Goal: Transaction & Acquisition: Purchase product/service

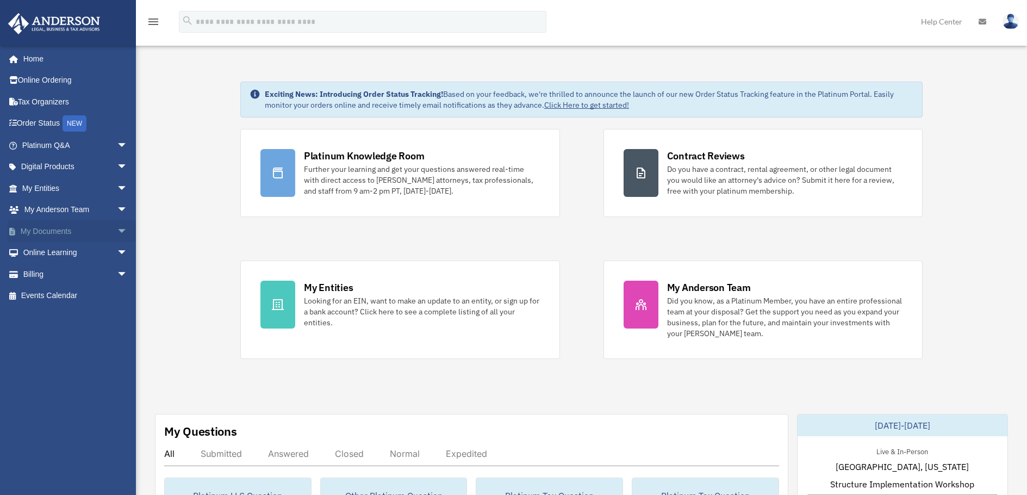
click at [62, 230] on link "My Documents arrow_drop_down" at bounding box center [76, 231] width 137 height 22
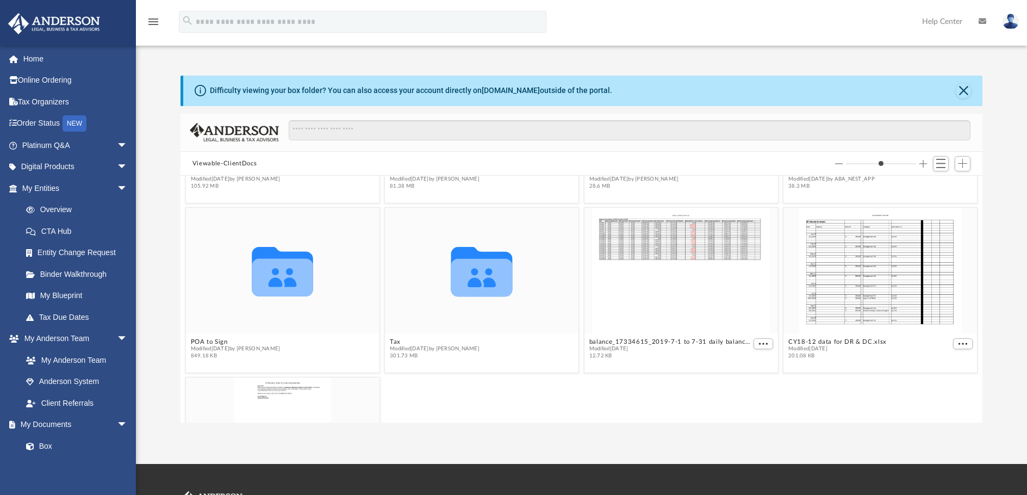
scroll to position [218, 0]
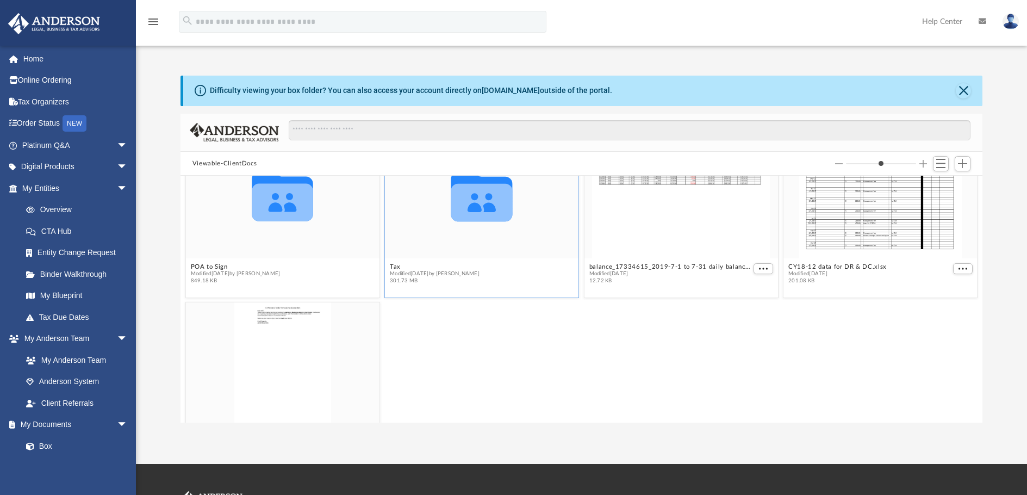
click at [454, 261] on figcaption "Tax Modified yesterday by Jasmine Splunge 301.73 MB" at bounding box center [482, 273] width 194 height 29
click at [473, 209] on icon "grid" at bounding box center [481, 196] width 61 height 49
click at [492, 225] on icon "Collaborated Folder" at bounding box center [482, 196] width 116 height 76
click at [491, 220] on icon "grid" at bounding box center [481, 203] width 61 height 38
click at [491, 219] on icon "grid" at bounding box center [481, 203] width 61 height 38
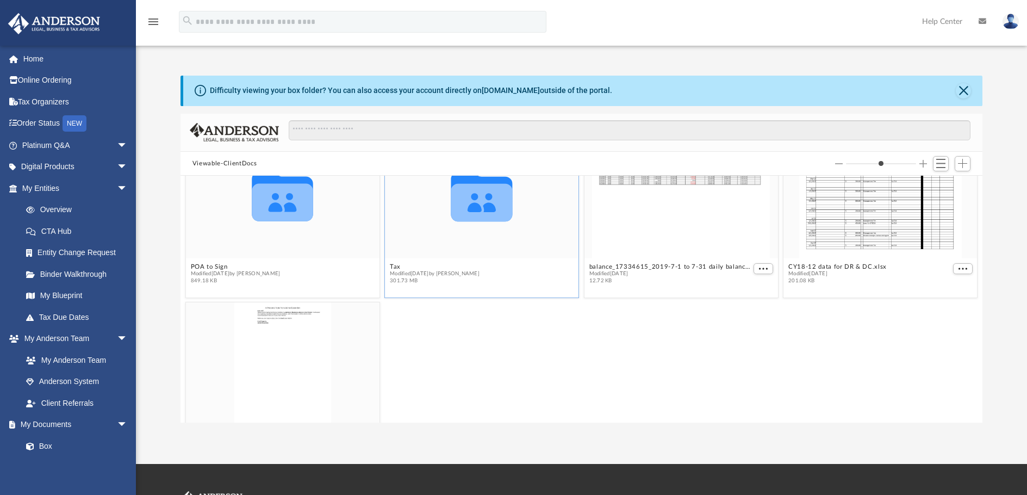
click at [425, 271] on span "Modified yesterday by Jasmine Splunge" at bounding box center [435, 273] width 90 height 7
click at [405, 276] on span "Modified yesterday by Jasmine Splunge" at bounding box center [435, 273] width 90 height 7
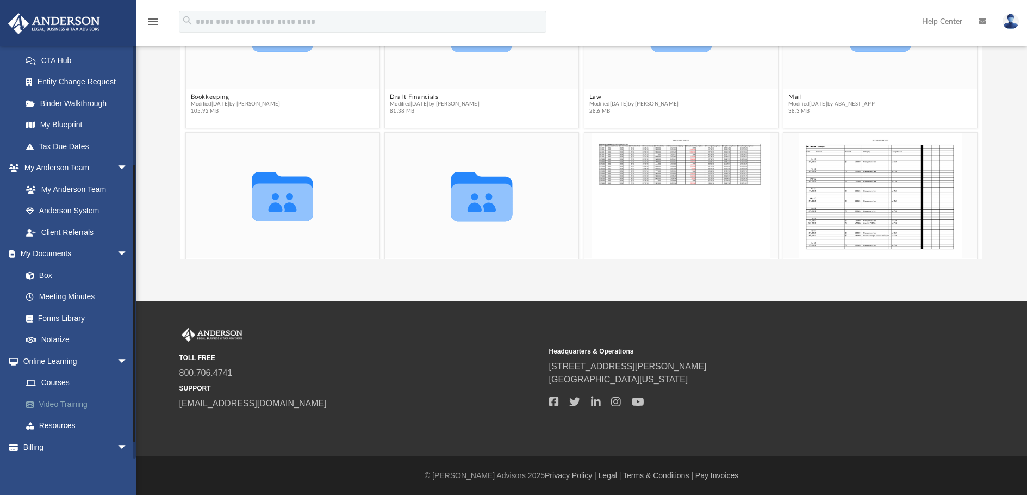
scroll to position [194, 0]
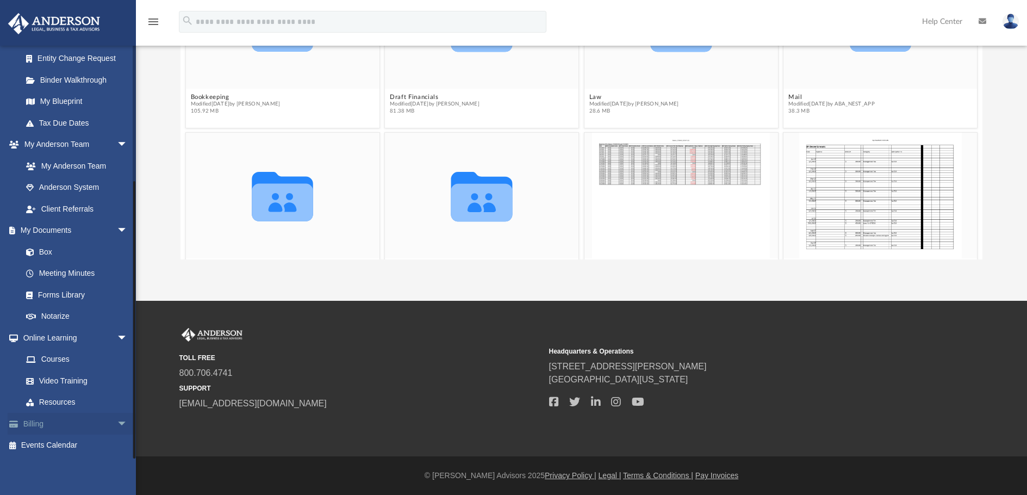
click at [117, 419] on span "arrow_drop_down" at bounding box center [128, 424] width 22 height 22
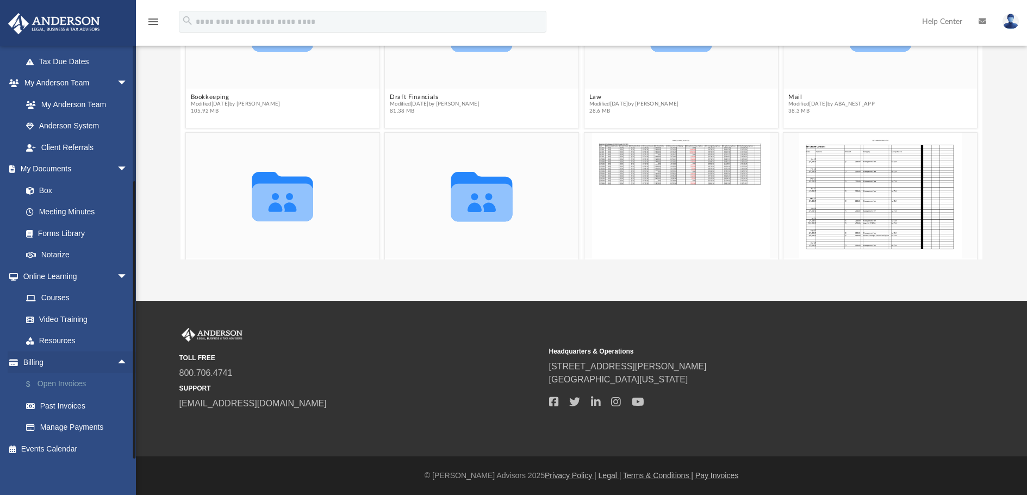
scroll to position [259, 0]
click at [65, 381] on link "$ Open Invoices" at bounding box center [79, 380] width 129 height 22
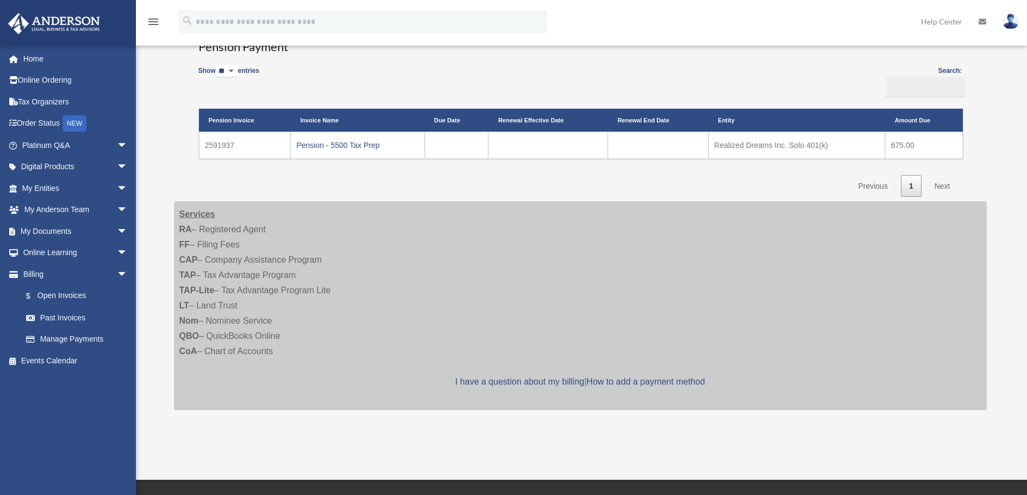
scroll to position [272, 0]
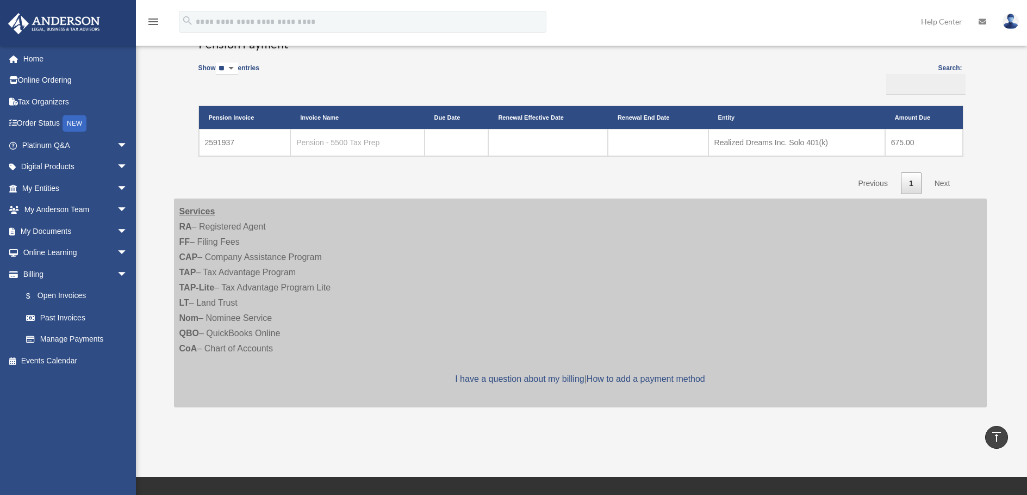
click at [324, 141] on link "Pension - 5500 Tax Prep" at bounding box center [337, 142] width 83 height 9
click at [62, 336] on link "Manage Payments" at bounding box center [79, 339] width 129 height 22
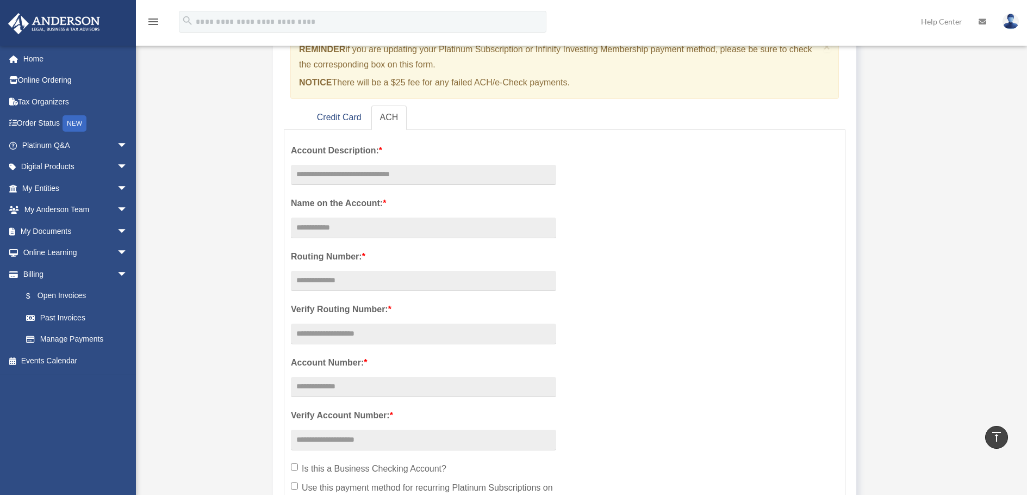
scroll to position [109, 0]
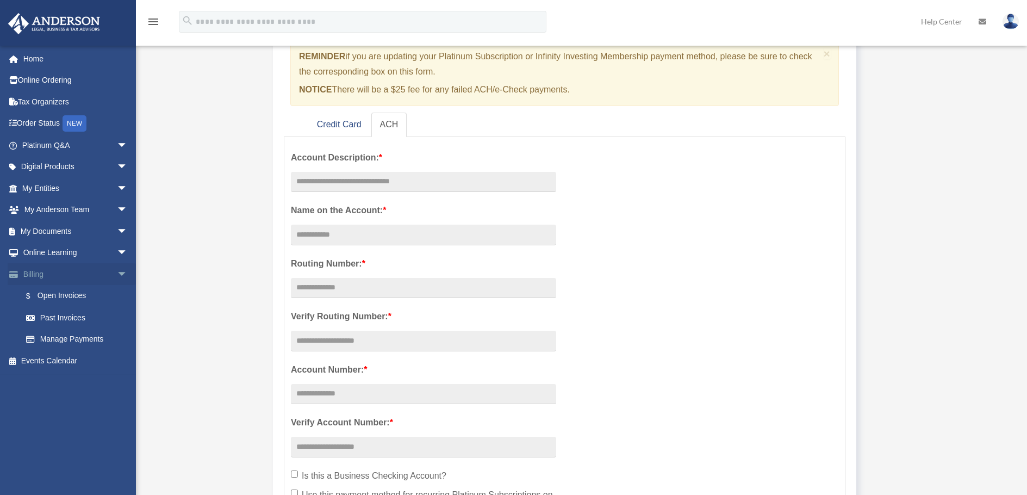
click at [45, 276] on link "Billing arrow_drop_down" at bounding box center [76, 274] width 137 height 22
